Goal: Transaction & Acquisition: Subscribe to service/newsletter

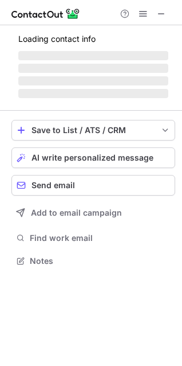
scroll to position [252, 182]
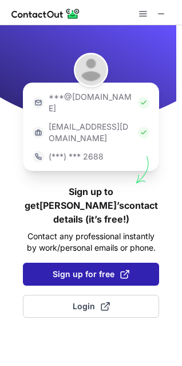
click at [99, 268] on span "Sign up for free" at bounding box center [91, 273] width 77 height 11
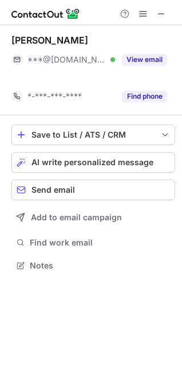
scroll to position [239, 182]
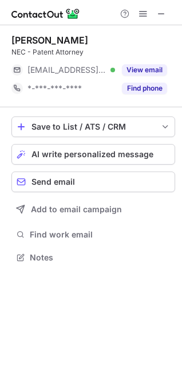
scroll to position [249, 182]
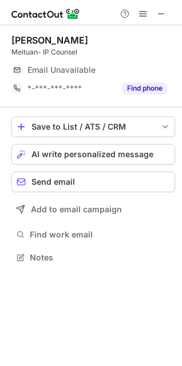
scroll to position [249, 182]
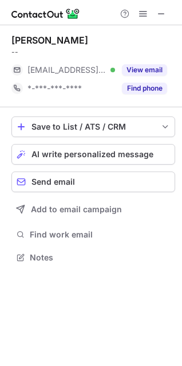
scroll to position [249, 182]
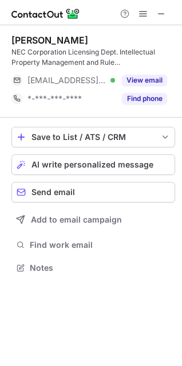
scroll to position [259, 182]
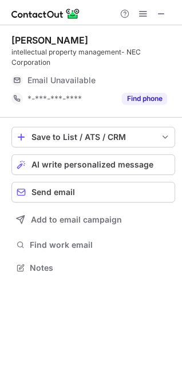
scroll to position [259, 182]
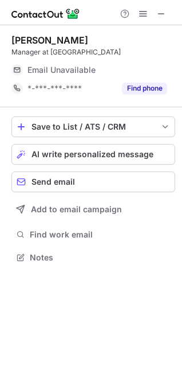
scroll to position [249, 182]
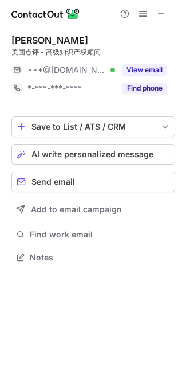
scroll to position [249, 182]
click at [159, 15] on span at bounding box center [161, 13] width 9 height 9
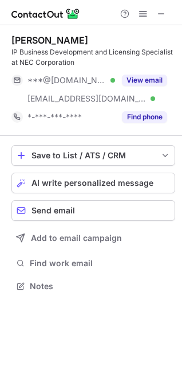
scroll to position [278, 182]
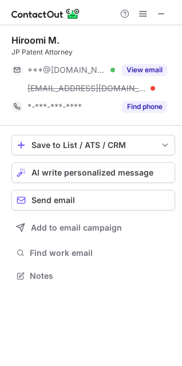
scroll to position [267, 182]
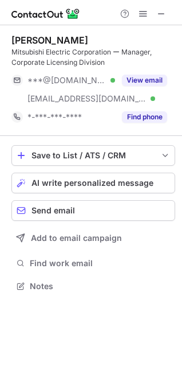
scroll to position [278, 182]
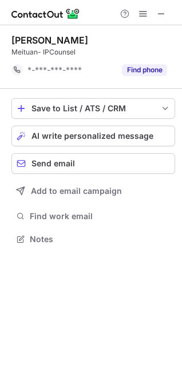
scroll to position [231, 182]
click at [157, 13] on span at bounding box center [161, 13] width 9 height 9
click at [163, 15] on span at bounding box center [161, 13] width 9 height 9
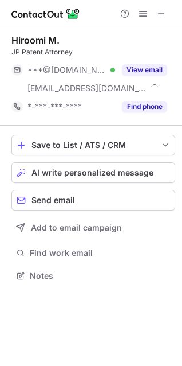
scroll to position [267, 182]
click at [166, 15] on span at bounding box center [161, 13] width 9 height 9
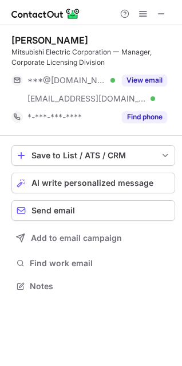
scroll to position [278, 182]
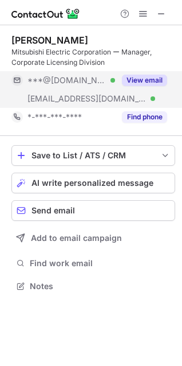
click at [82, 97] on span "[EMAIL_ADDRESS][DOMAIN_NAME]" at bounding box center [87, 99] width 119 height 10
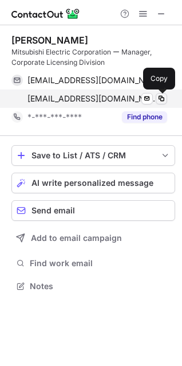
click at [160, 100] on span at bounding box center [161, 98] width 9 height 9
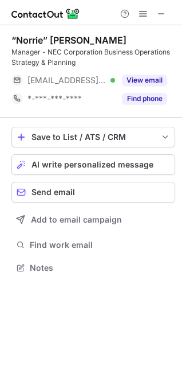
scroll to position [259, 182]
click at [51, 50] on div "Manager - NEC Corporation Business Operations Strategy & Planning" at bounding box center [93, 57] width 164 height 21
drag, startPoint x: 51, startPoint y: 50, endPoint x: 70, endPoint y: 54, distance: 19.4
click at [70, 54] on div "Manager - NEC Corporation Business Operations Strategy & Planning" at bounding box center [93, 57] width 164 height 21
copy div "NEC Corporation"
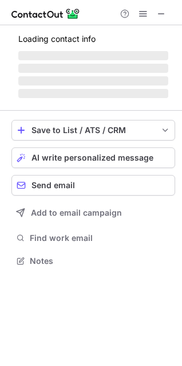
scroll to position [259, 182]
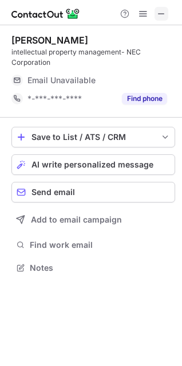
click at [165, 14] on span at bounding box center [161, 13] width 9 height 9
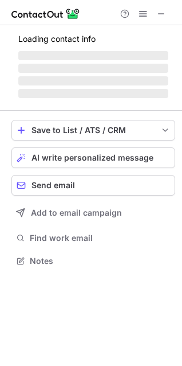
scroll to position [5, 5]
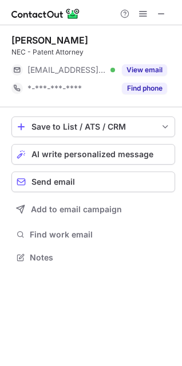
scroll to position [249, 182]
click at [163, 13] on span at bounding box center [161, 13] width 9 height 9
